Goal: Task Accomplishment & Management: Manage account settings

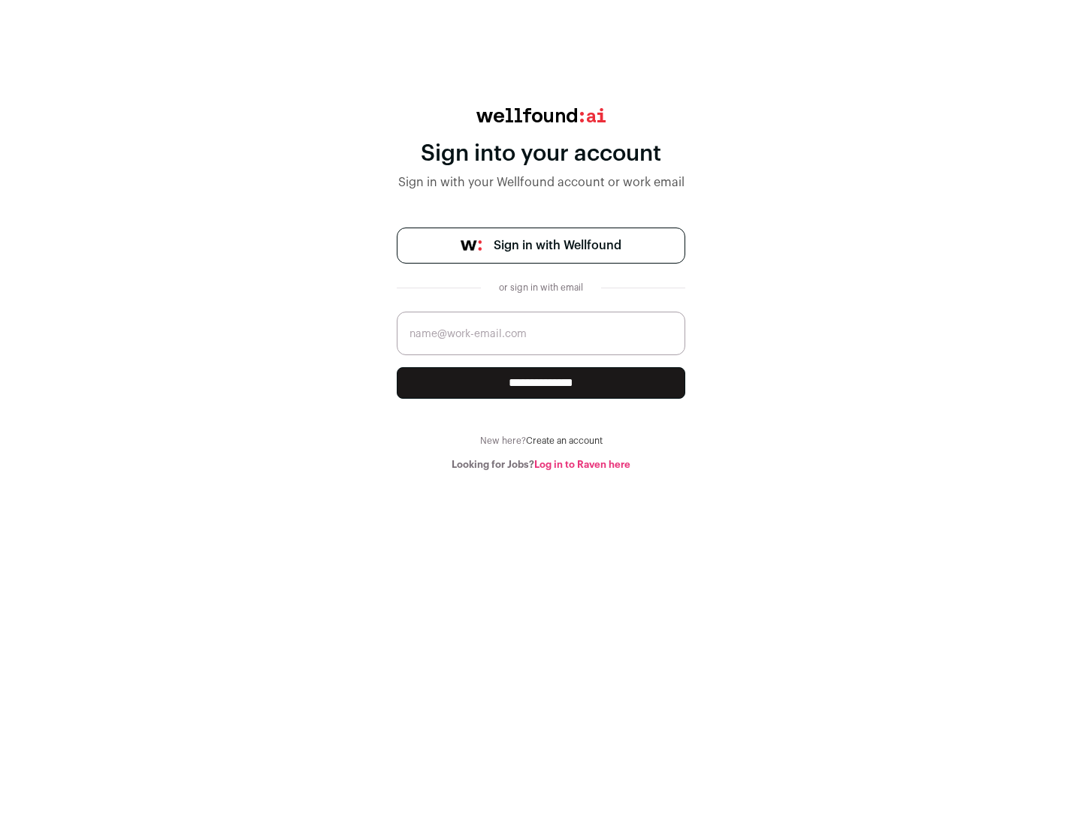
click at [557, 246] on span "Sign in with Wellfound" at bounding box center [558, 246] width 128 height 18
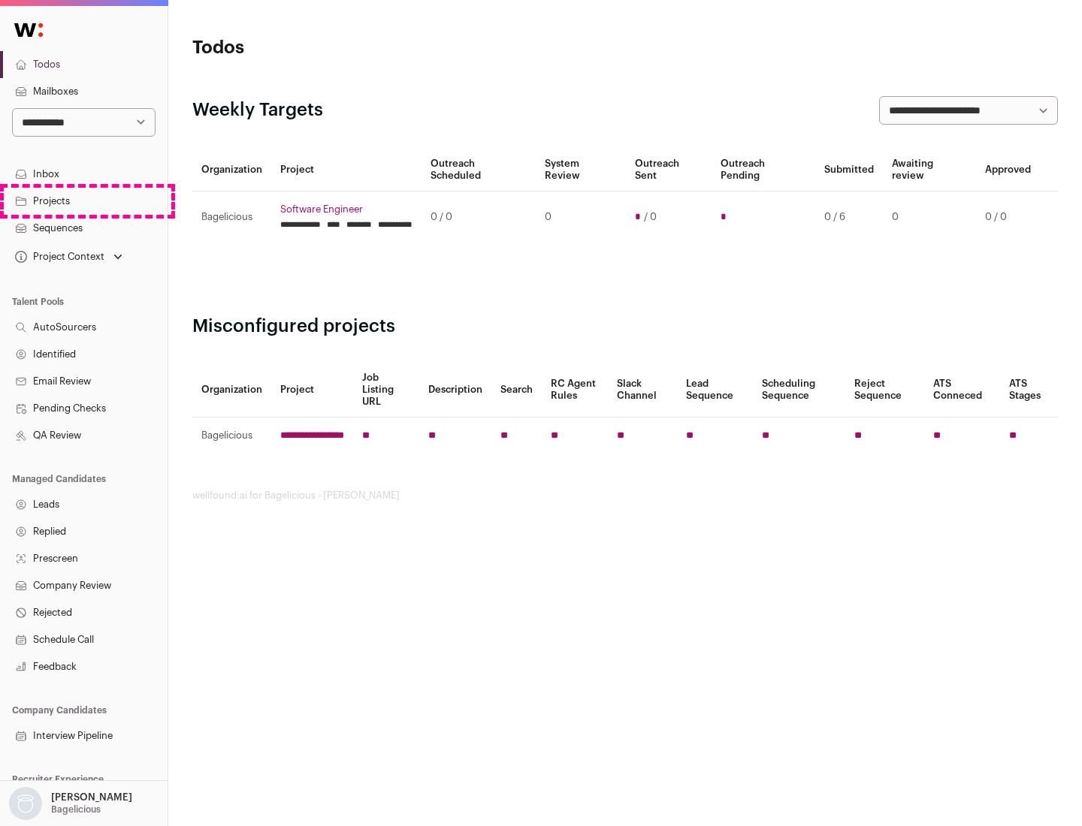
click at [83, 201] on link "Projects" at bounding box center [84, 201] width 168 height 27
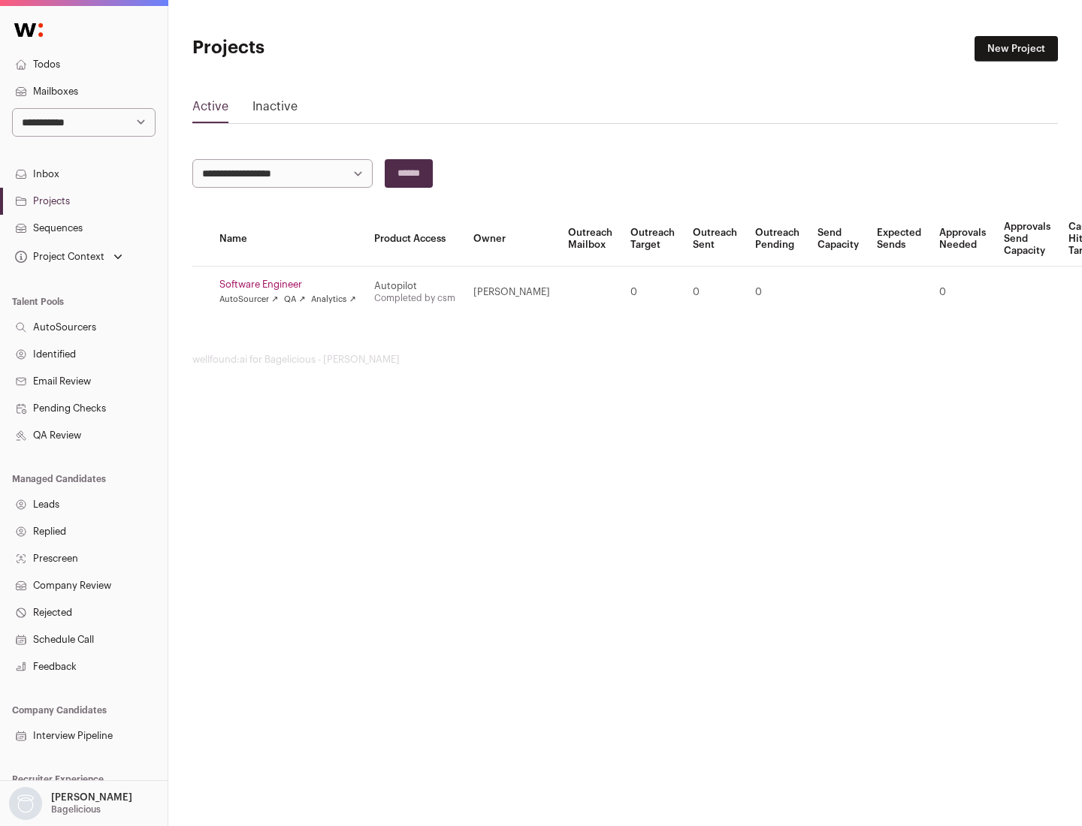
click at [292, 285] on link "Software Engineer" at bounding box center [287, 285] width 137 height 12
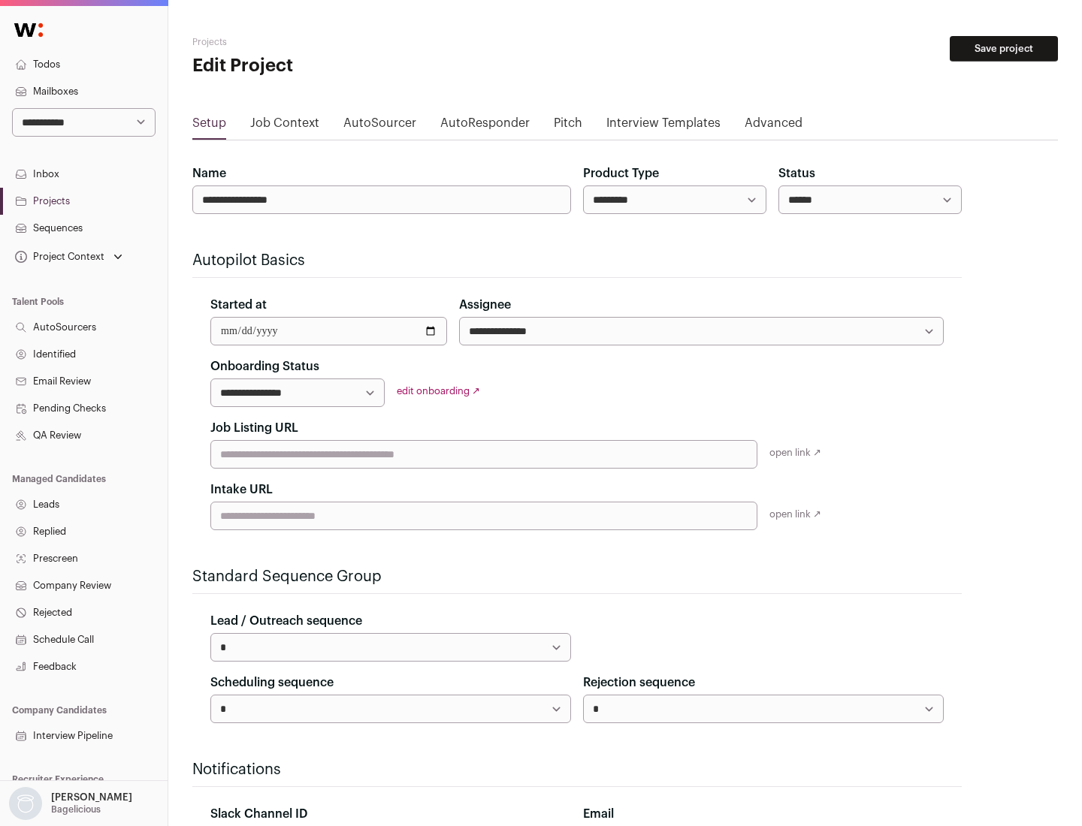
click at [1004, 49] on button "Save project" at bounding box center [1004, 49] width 108 height 26
